Goal: Task Accomplishment & Management: Manage account settings

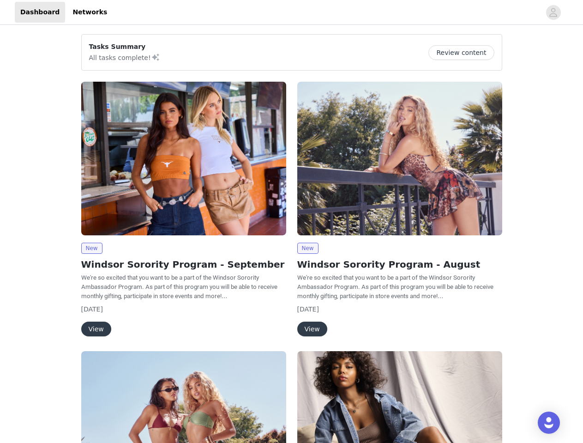
click at [292, 222] on div "New Windsor Sorority Program - August We're so excited that you want to be a pa…" at bounding box center [400, 211] width 216 height 270
click at [291, 12] on div at bounding box center [327, 12] width 428 height 21
click at [553, 12] on icon "avatar" at bounding box center [553, 12] width 9 height 15
click at [465, 53] on div "Tasks Summary All tasks complete! Review content New Windsor Sorority Program -…" at bounding box center [291, 340] width 583 height 626
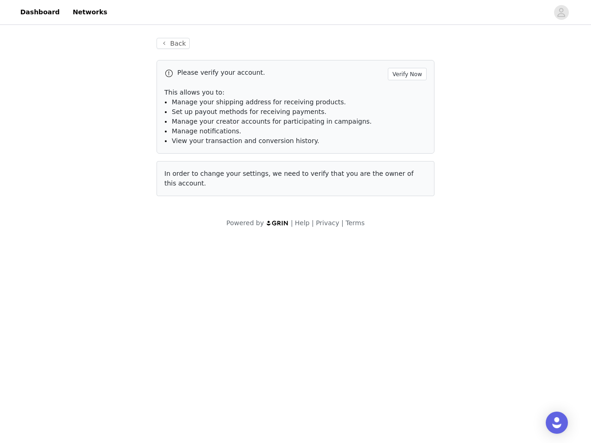
click at [91, 248] on body "Dashboard Networks Back Please verify your account. Verify Now This allows you …" at bounding box center [295, 221] width 591 height 443
click at [96, 329] on body "Dashboard Networks Back Please verify your account. Verify Now This allows you …" at bounding box center [295, 221] width 591 height 443
click at [400, 158] on div "Please verify your account. Verify Now This allows you to: Manage your shipping…" at bounding box center [295, 128] width 278 height 136
click at [307, 248] on body "Dashboard Networks Back Please verify your account. Verify Now This allows you …" at bounding box center [295, 221] width 591 height 443
click at [312, 329] on body "Dashboard Networks Back Please verify your account. Verify Now This allows you …" at bounding box center [295, 221] width 591 height 443
